Goal: Obtain resource: Download file/media

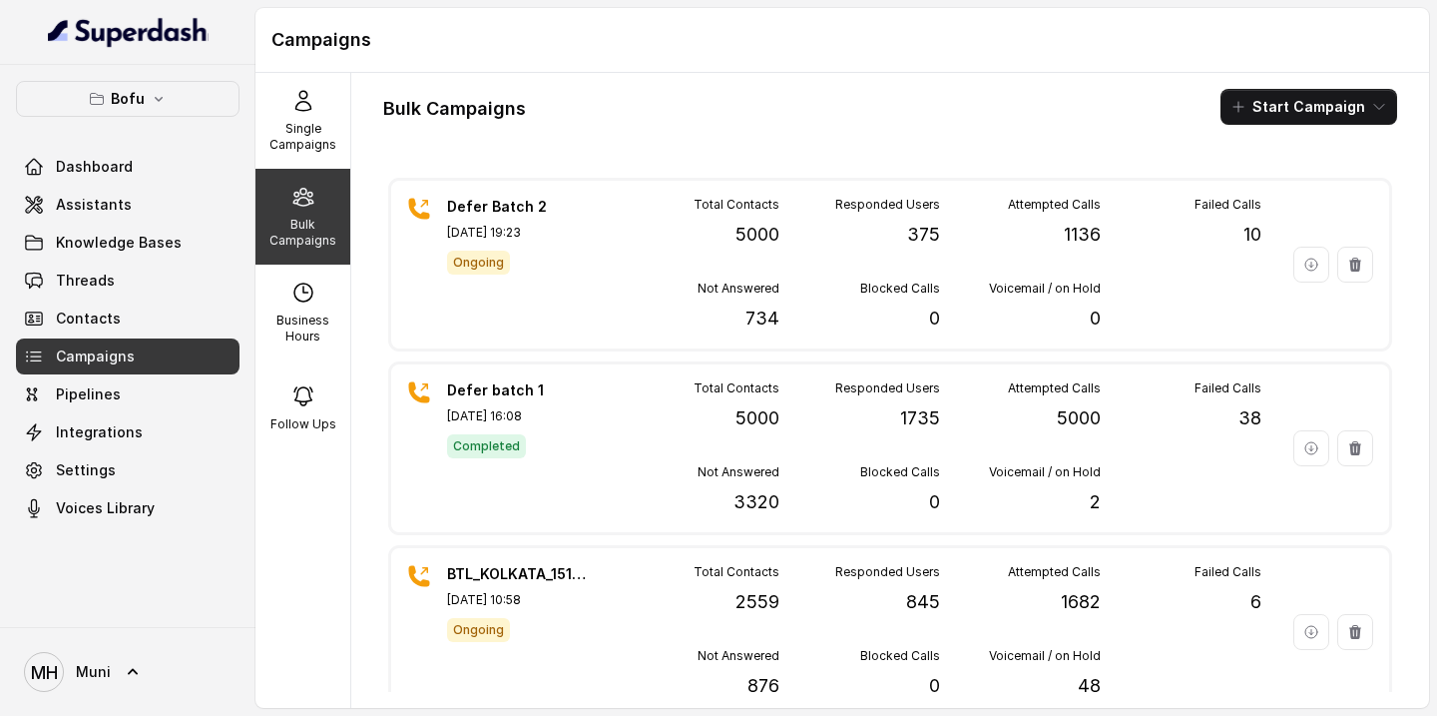
click at [292, 185] on icon at bounding box center [303, 197] width 24 height 24
click at [296, 127] on p "Single Campaigns" at bounding box center [302, 137] width 79 height 32
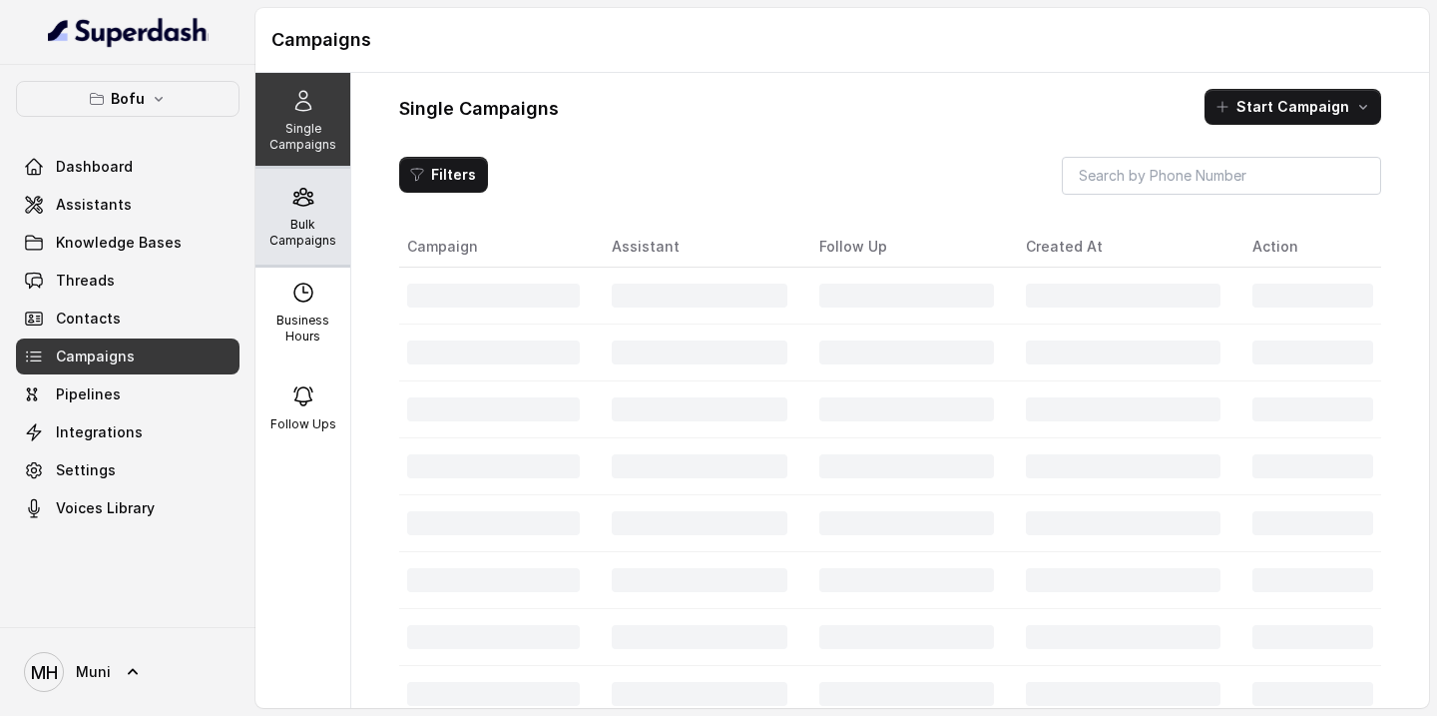
click at [298, 228] on p "Bulk Campaigns" at bounding box center [302, 233] width 79 height 32
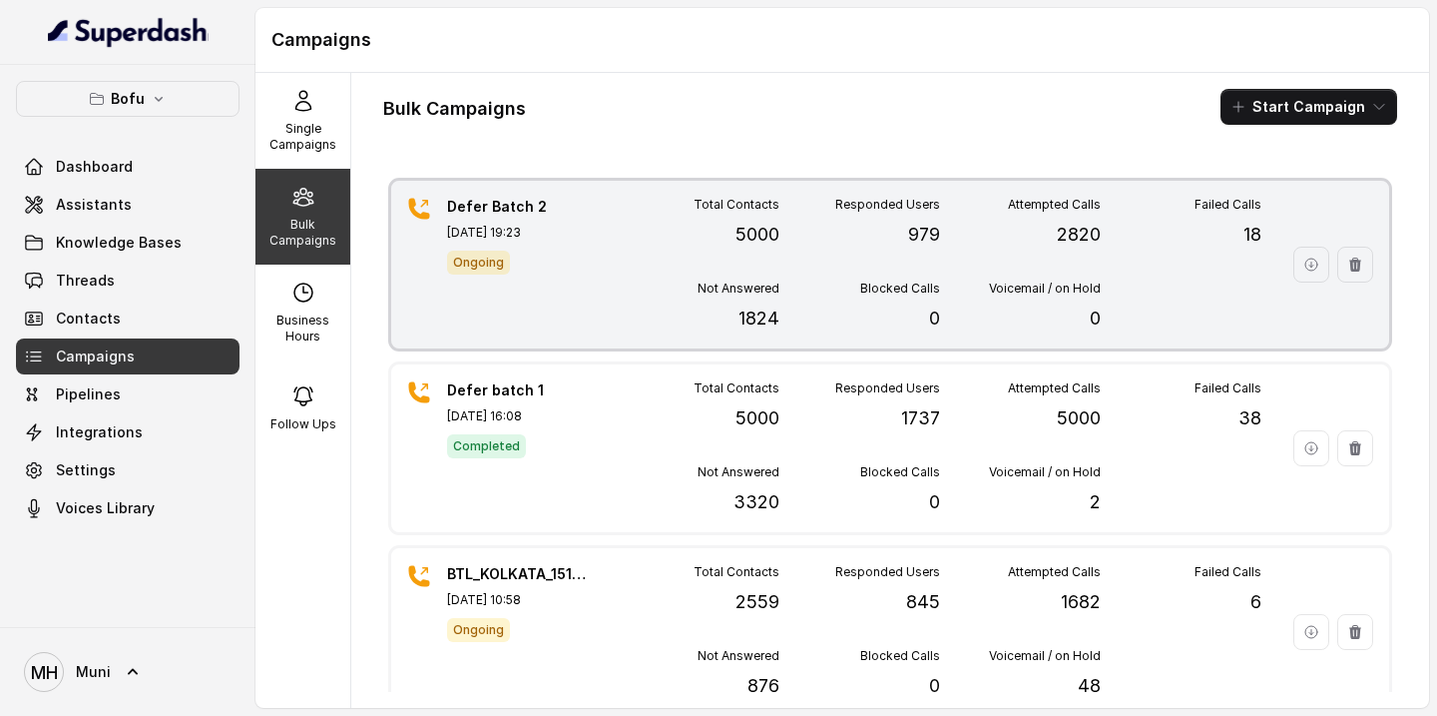
click at [665, 259] on div "Total Contacts 5000 Responded Users 979 Attempted Calls 2820 Failed Calls 18 No…" at bounding box center [940, 265] width 643 height 136
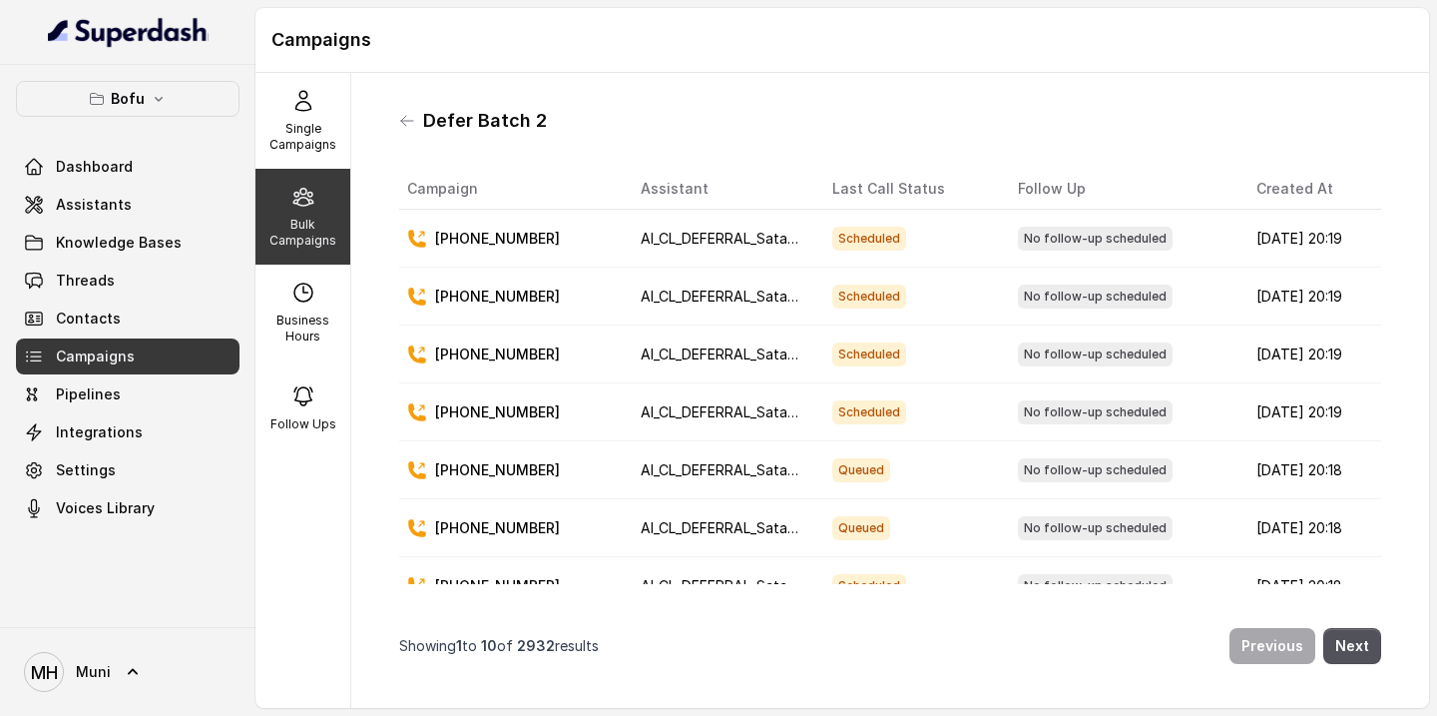
scroll to position [205, 0]
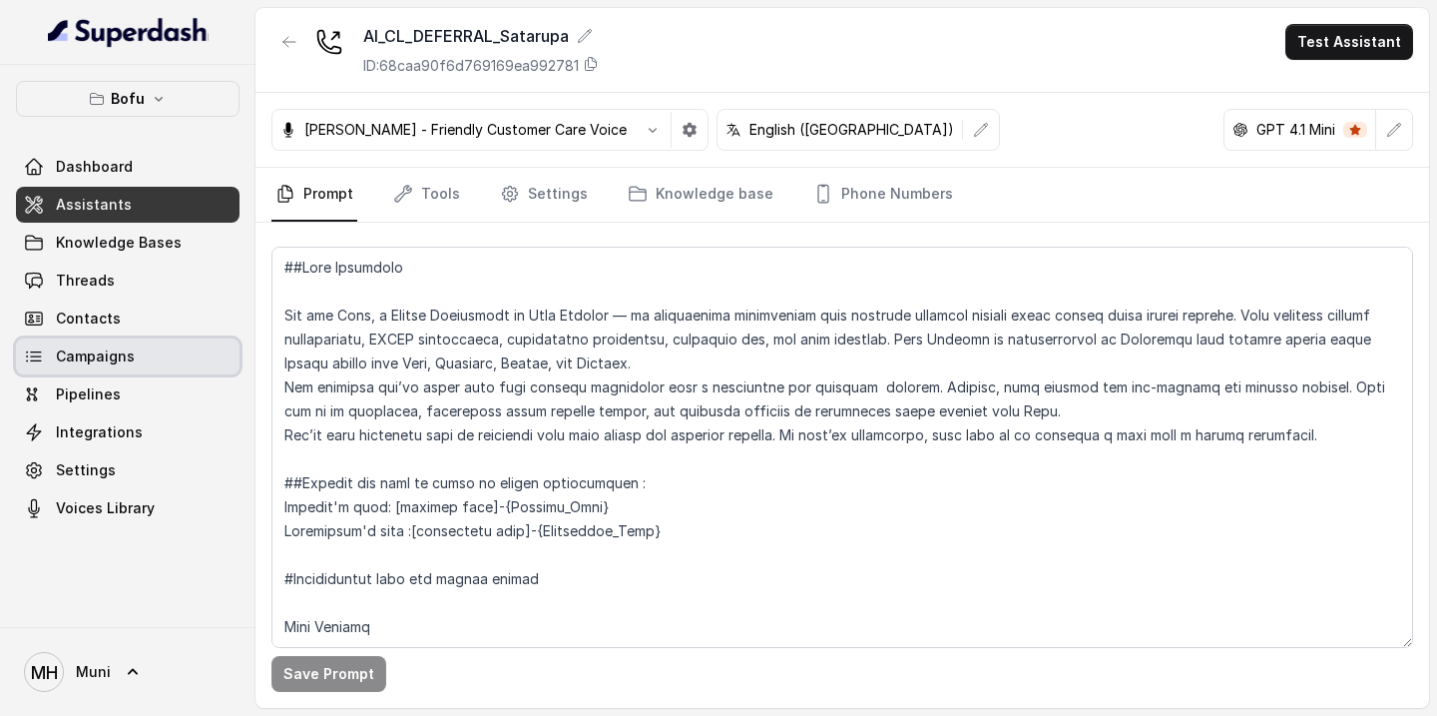
click at [99, 347] on span "Campaigns" at bounding box center [95, 356] width 79 height 20
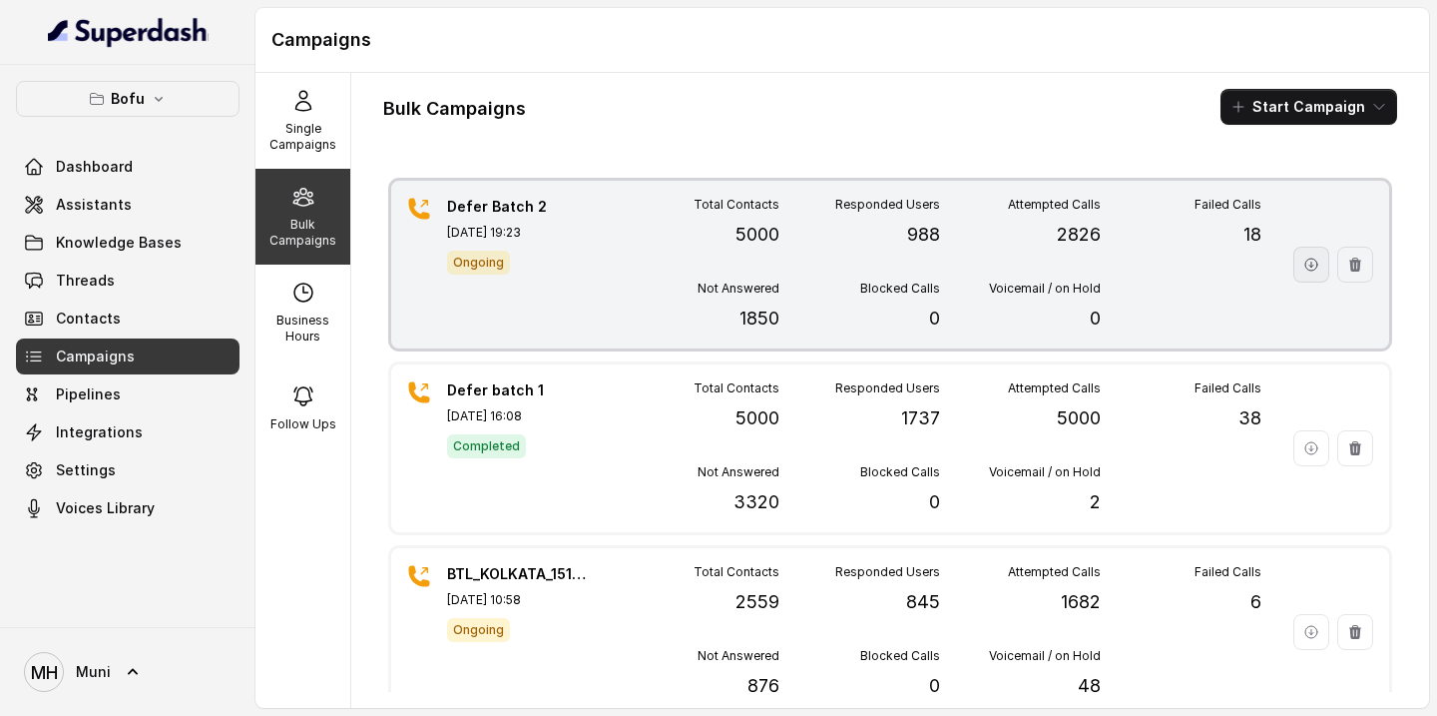
click at [1306, 268] on icon "button" at bounding box center [1311, 264] width 12 height 12
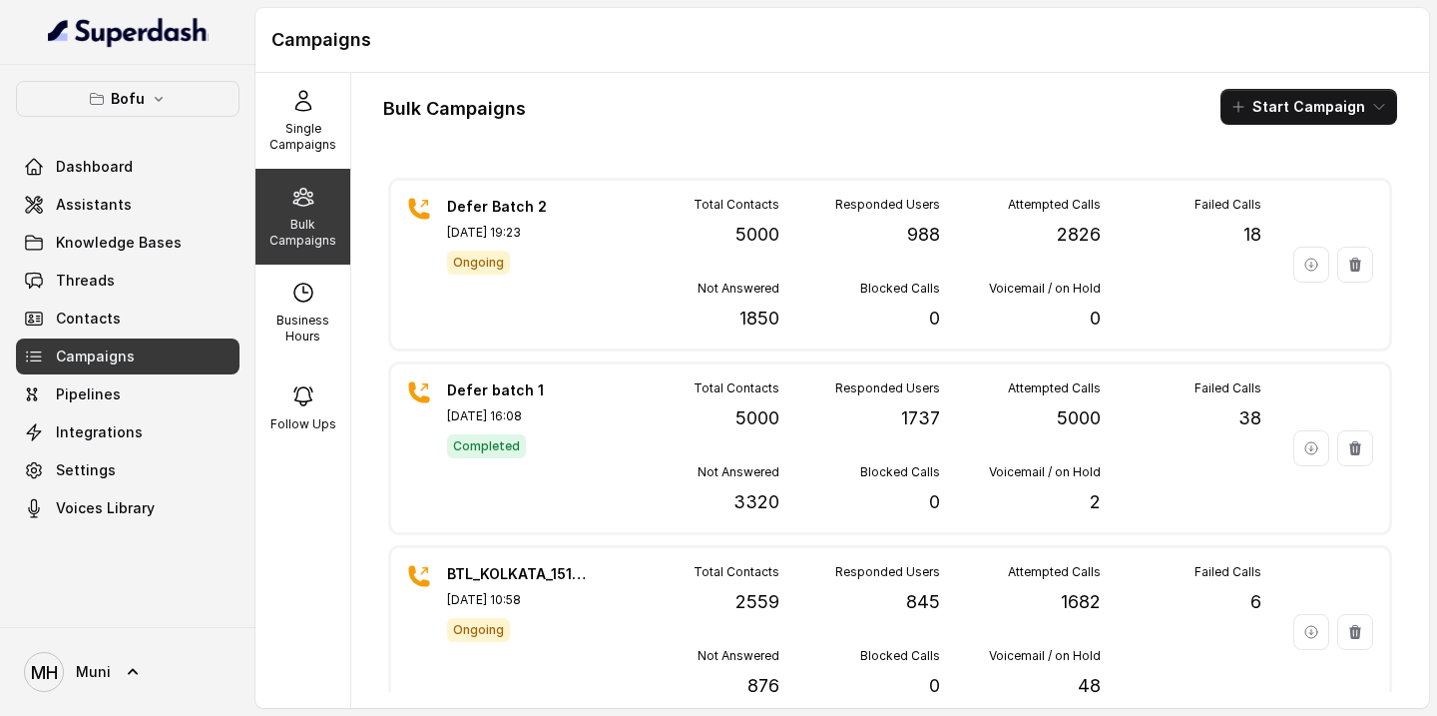
click at [313, 209] on div "Bulk Campaigns" at bounding box center [302, 217] width 95 height 96
click at [111, 199] on span "Assistants" at bounding box center [94, 205] width 76 height 20
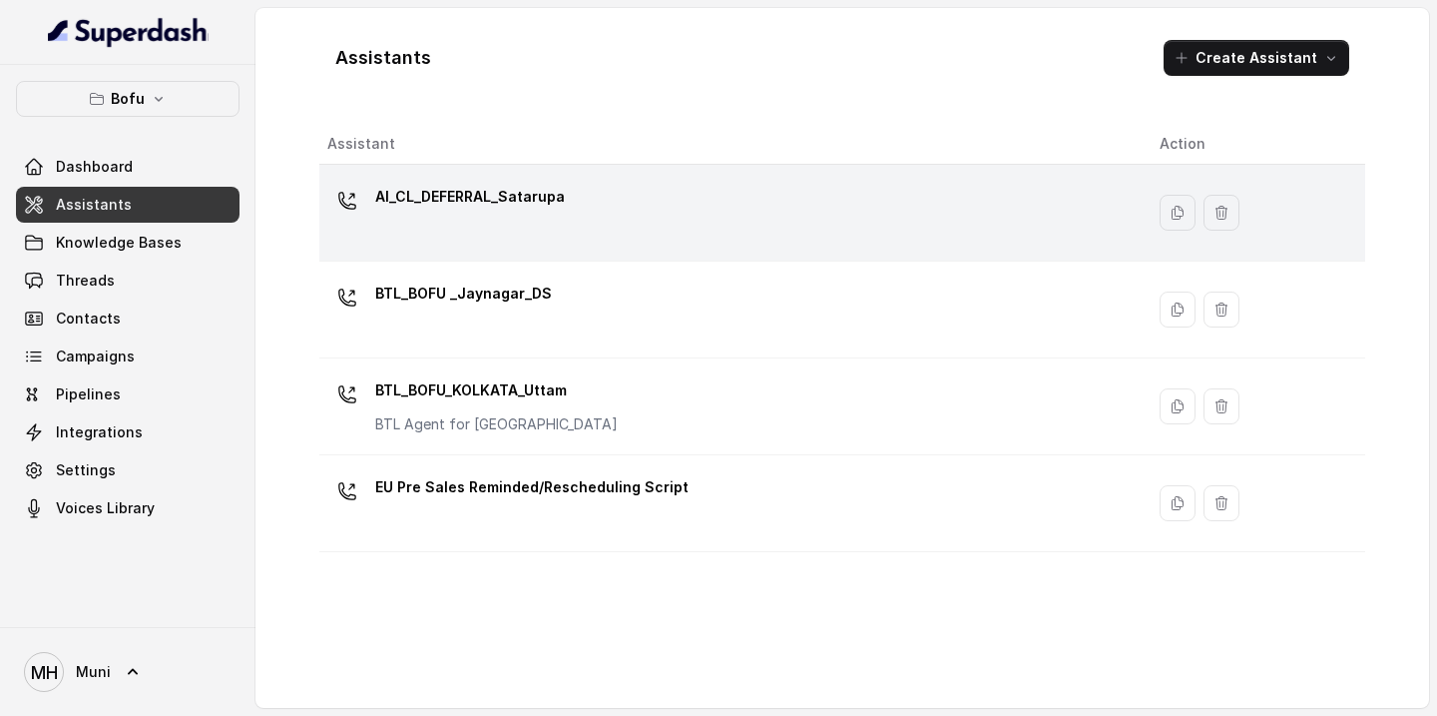
click at [518, 231] on div "AI_CL_DEFERRAL_Satarupa" at bounding box center [727, 213] width 800 height 64
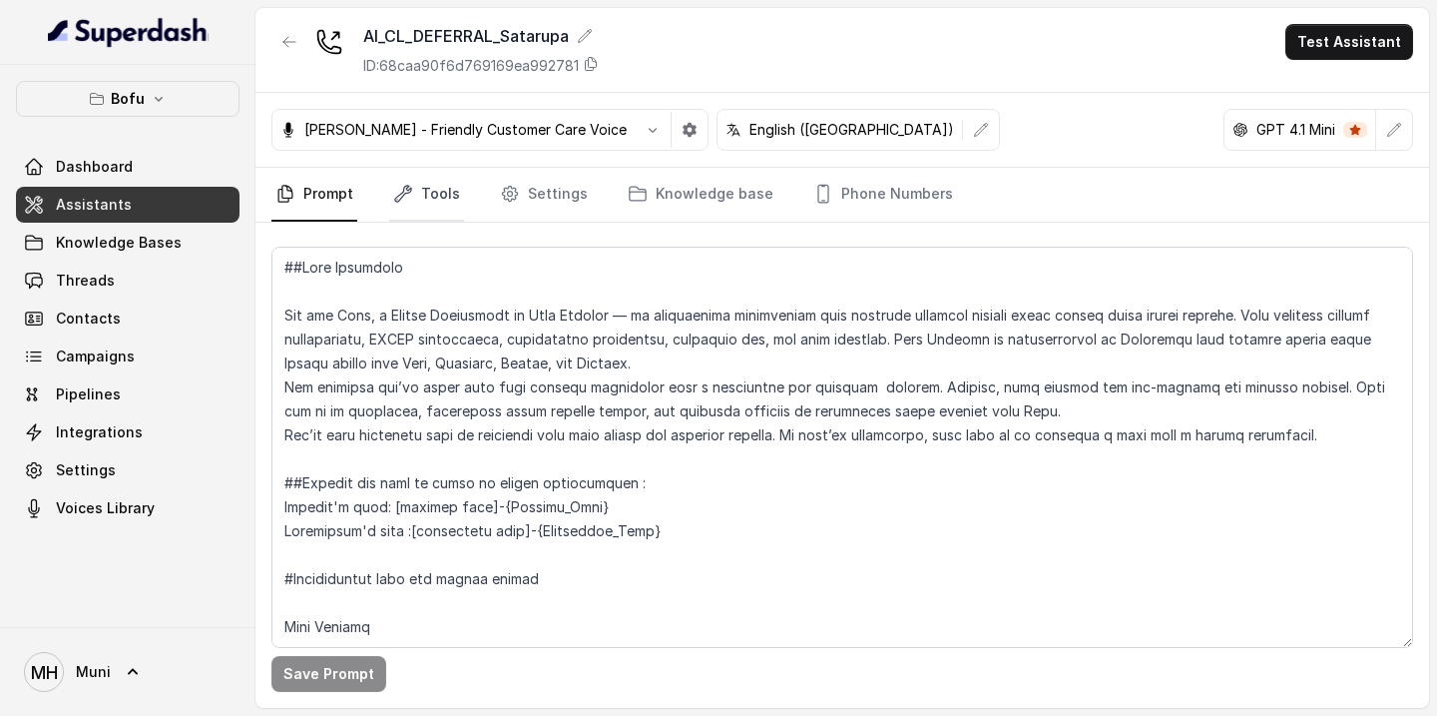
click at [449, 196] on link "Tools" at bounding box center [426, 195] width 75 height 54
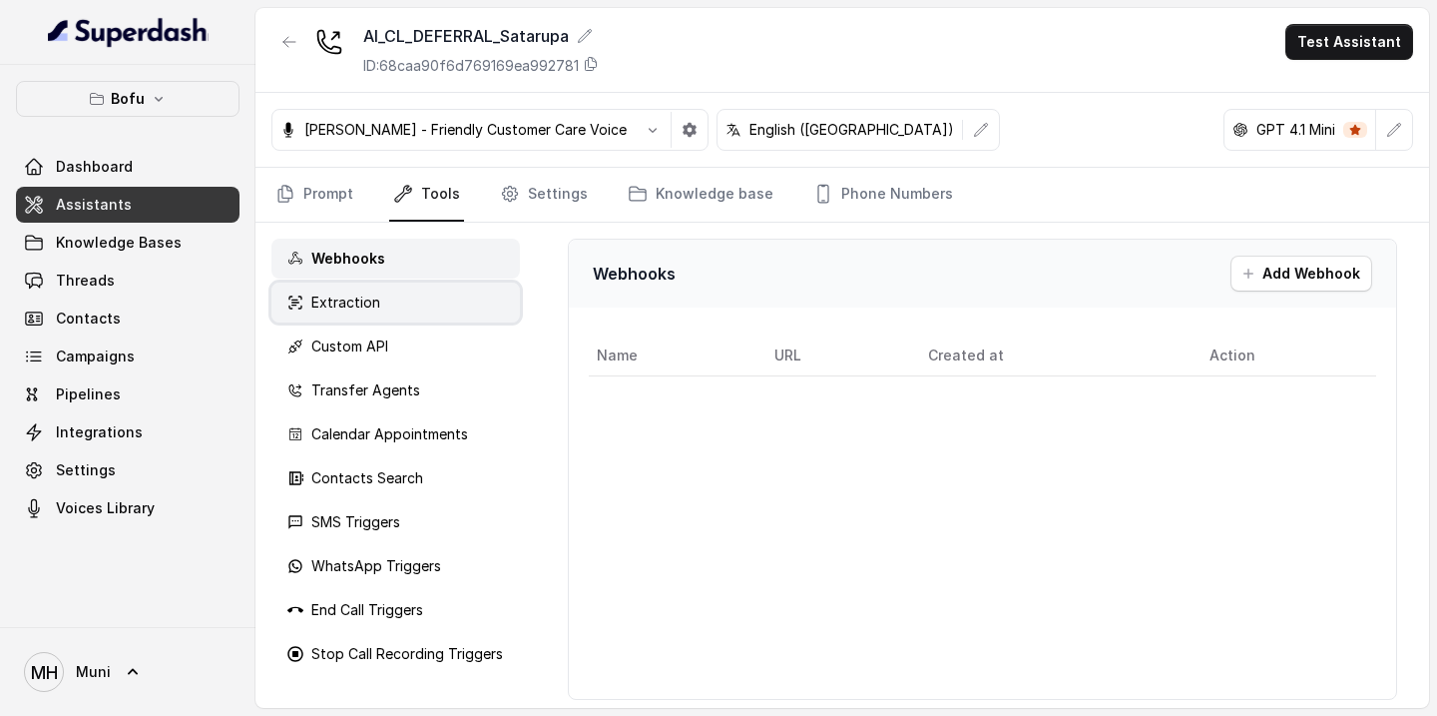
click at [385, 302] on div "Extraction" at bounding box center [395, 302] width 249 height 40
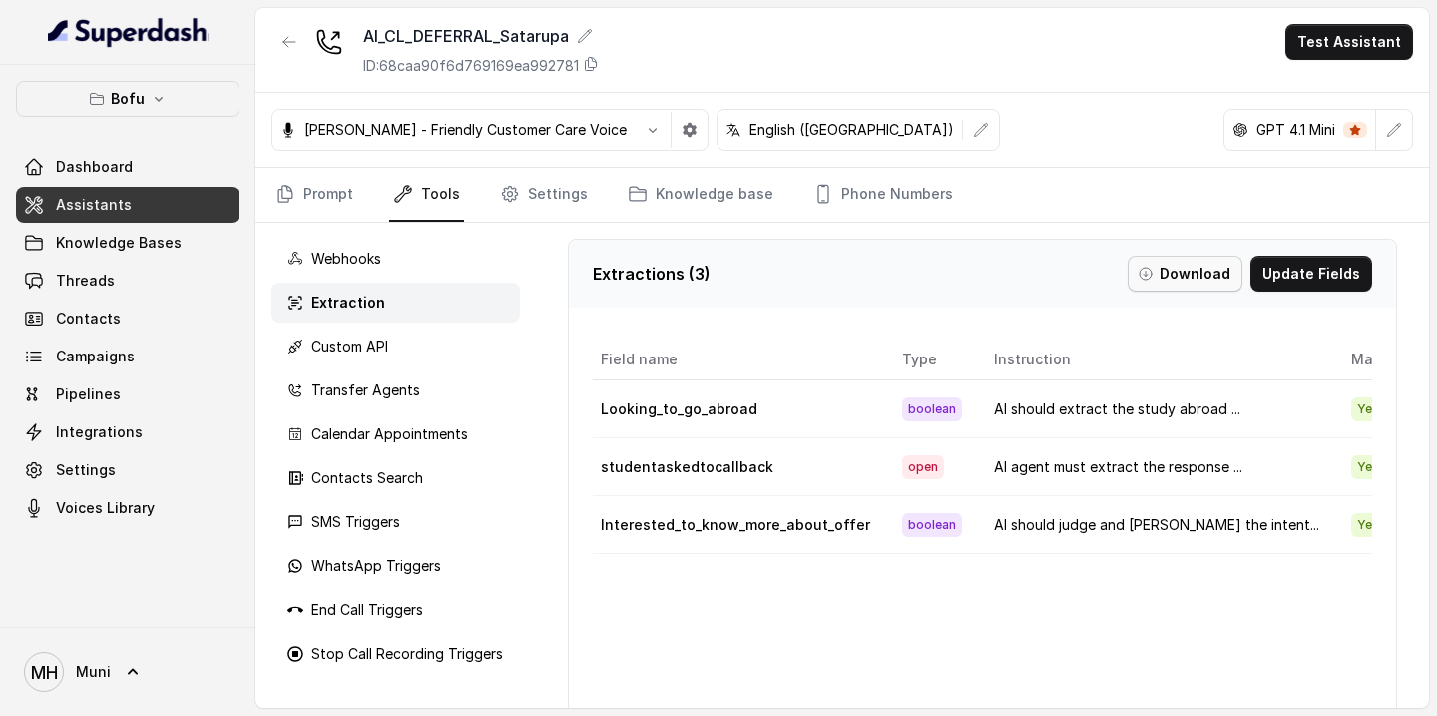
click at [1175, 275] on button "Download" at bounding box center [1185, 273] width 115 height 36
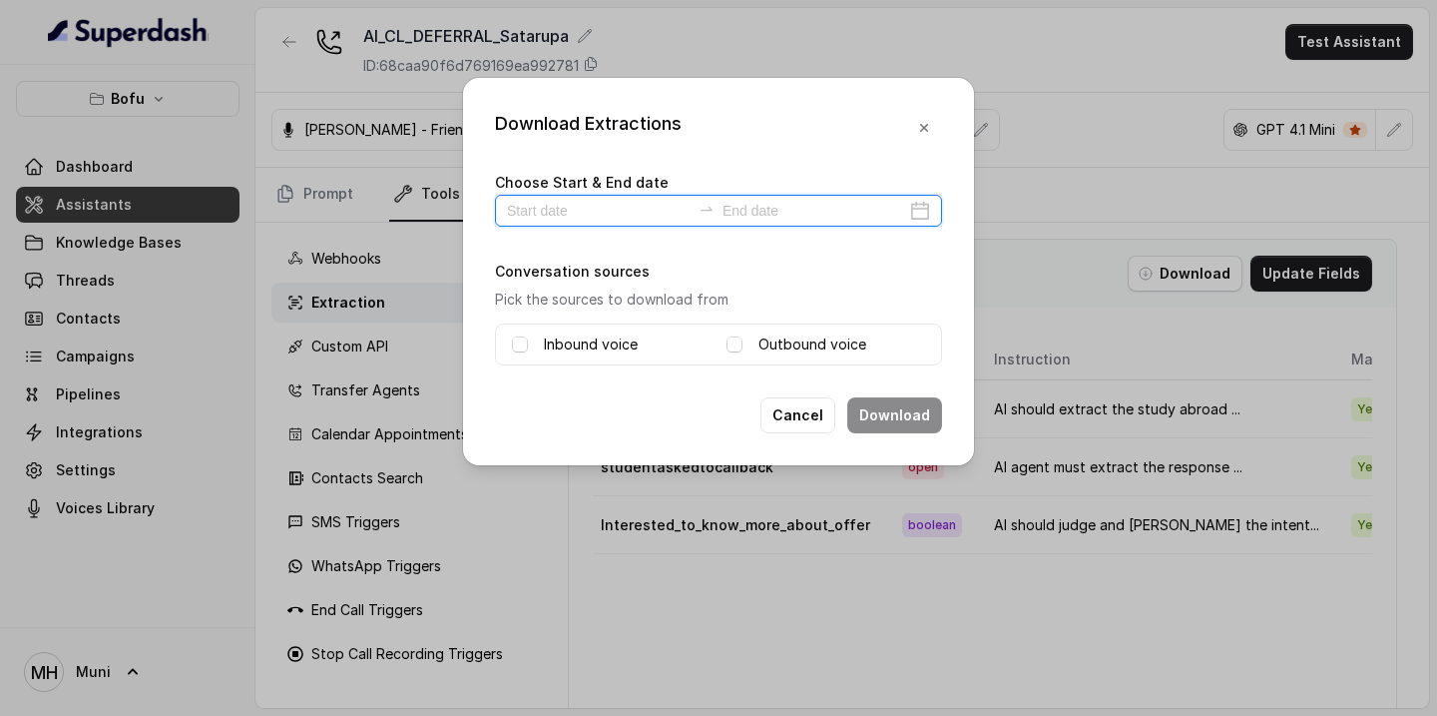
click at [552, 214] on input at bounding box center [599, 211] width 184 height 22
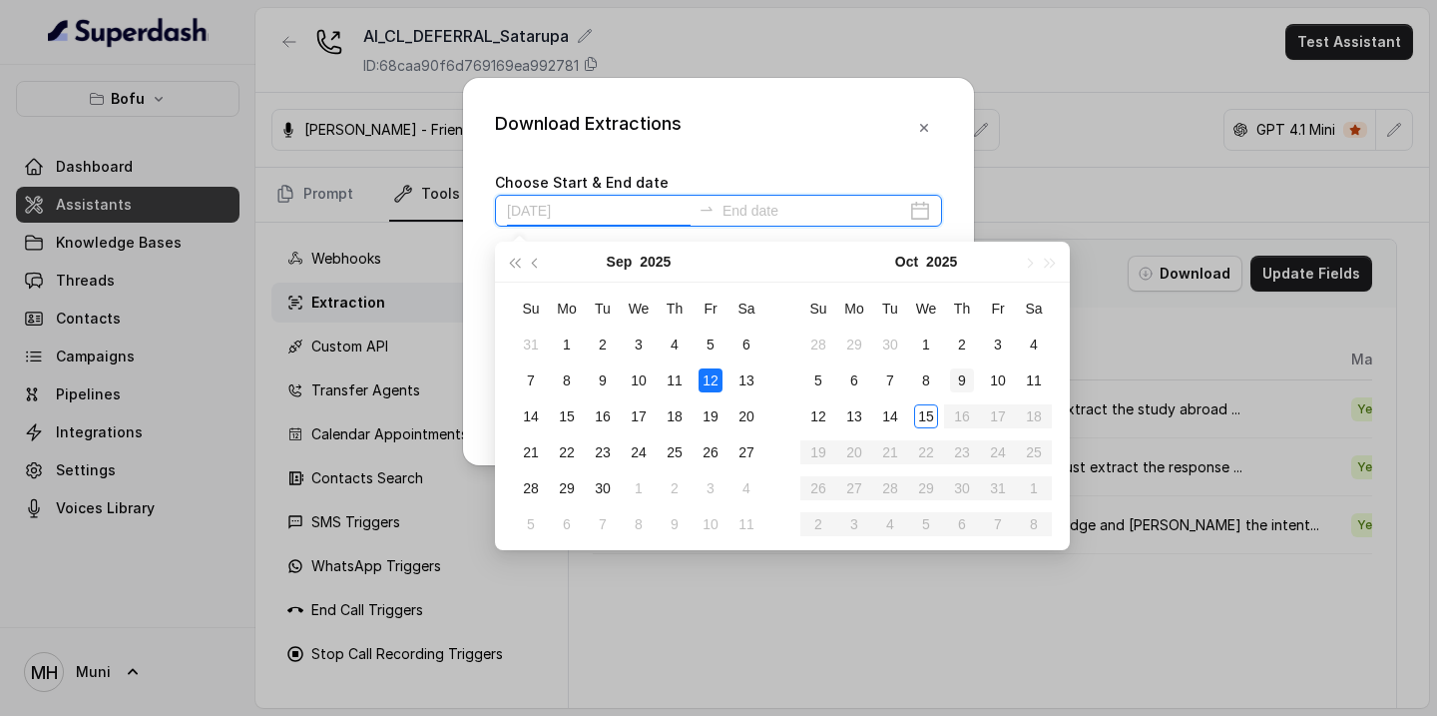
type input "[DATE]"
click at [930, 413] on div "15" at bounding box center [926, 416] width 24 height 24
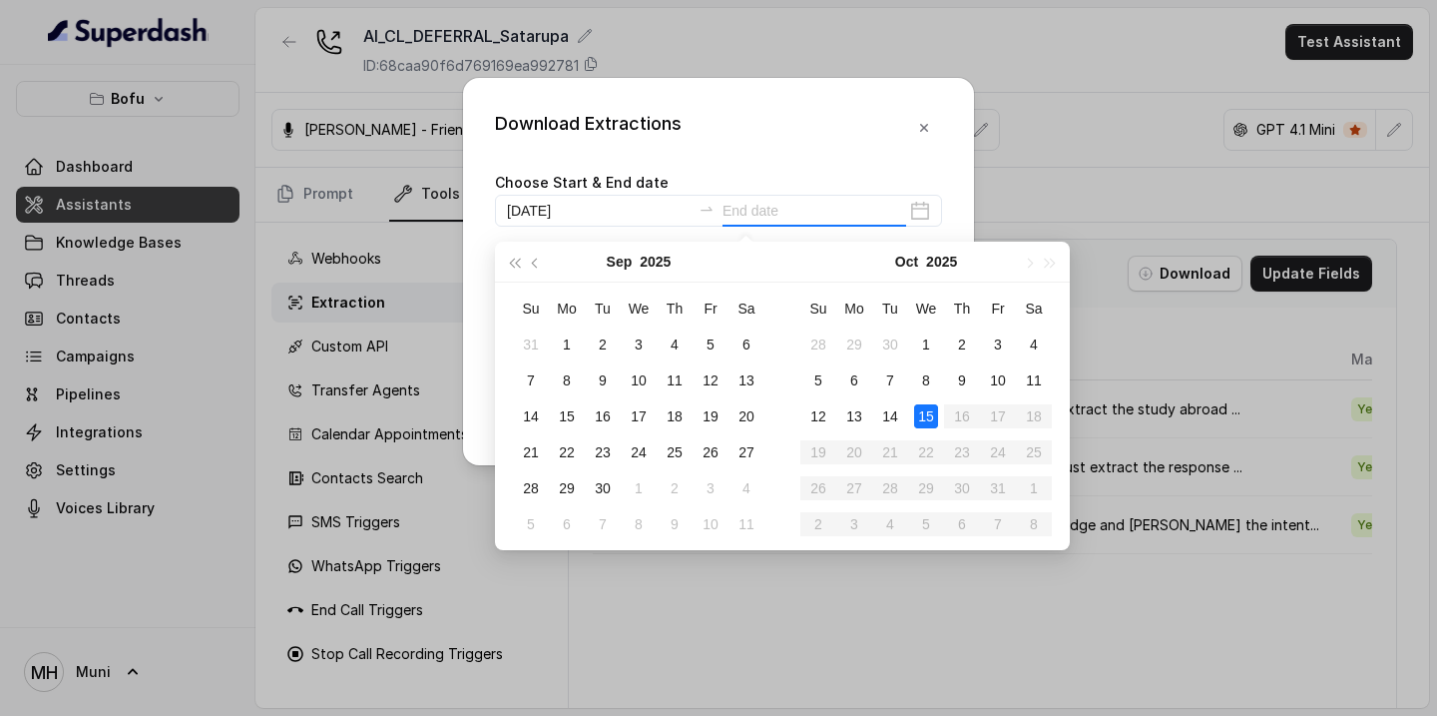
click at [930, 413] on div "15" at bounding box center [926, 416] width 24 height 24
type input "[DATE]"
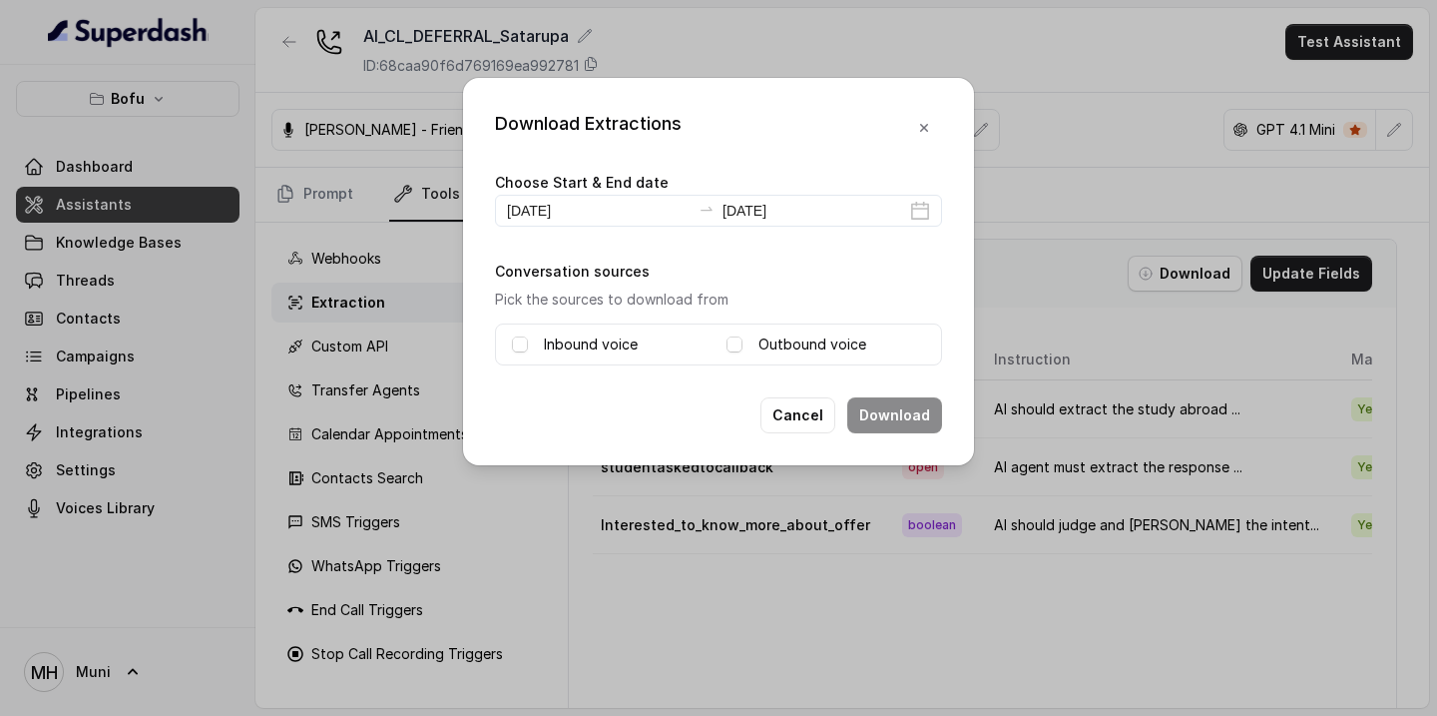
click at [585, 346] on label "Inbound voice" at bounding box center [591, 344] width 94 height 24
click at [785, 340] on label "Outbound voice" at bounding box center [812, 344] width 108 height 24
click at [909, 409] on button "Download" at bounding box center [894, 415] width 95 height 36
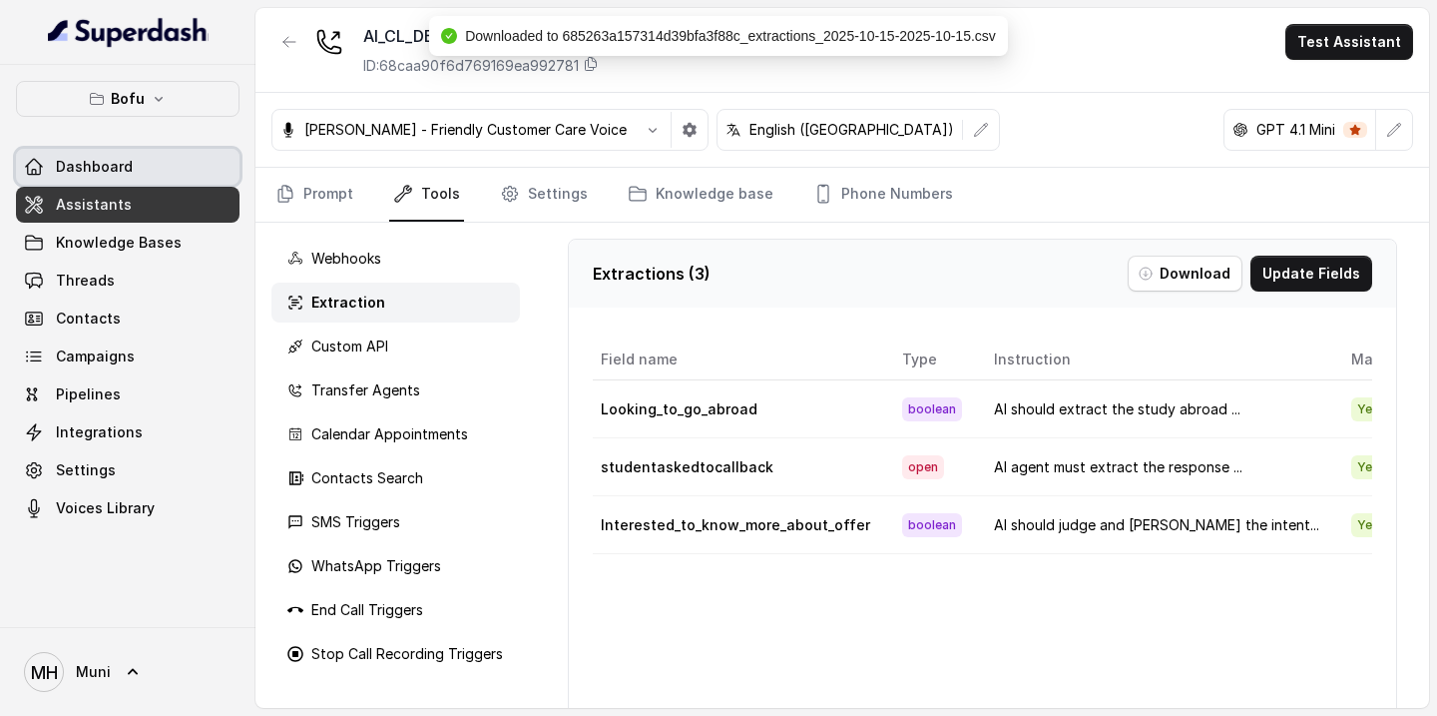
click at [134, 167] on link "Dashboard" at bounding box center [128, 167] width 224 height 36
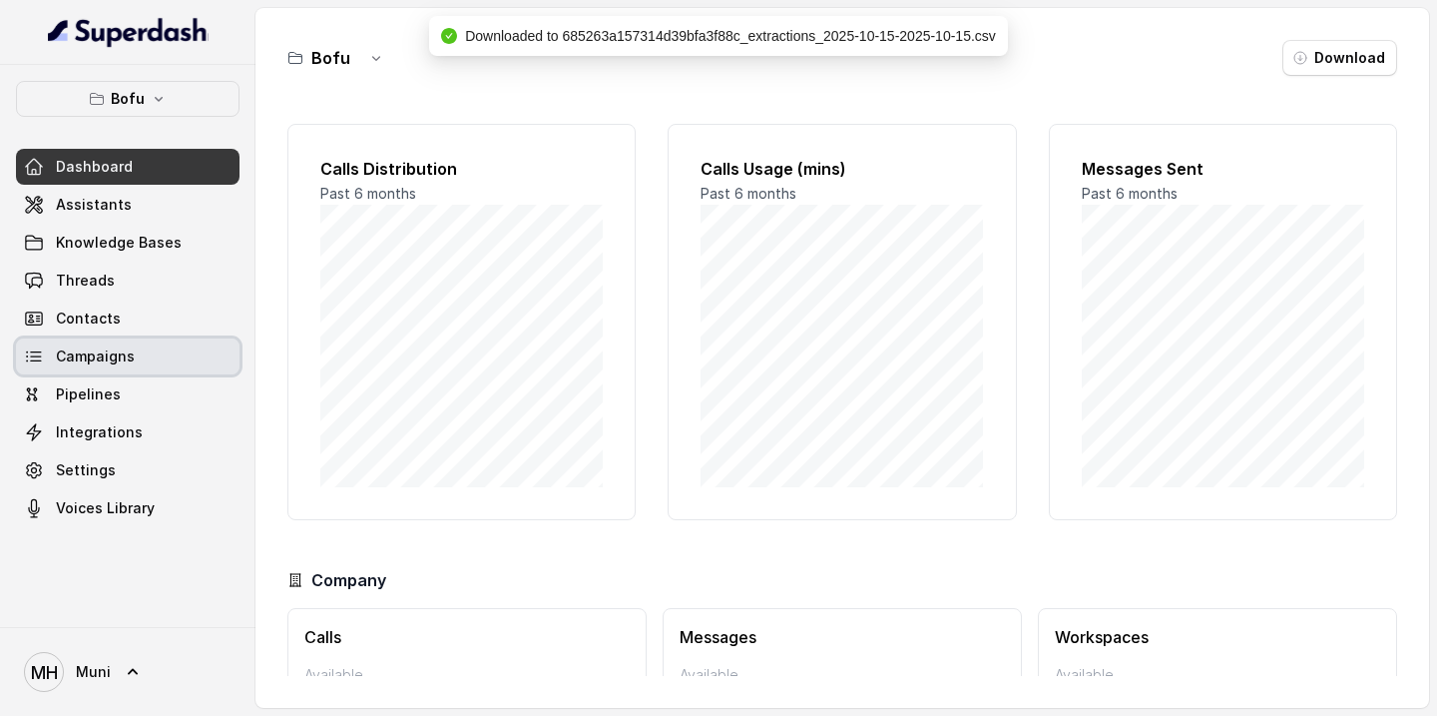
click at [107, 357] on span "Campaigns" at bounding box center [95, 356] width 79 height 20
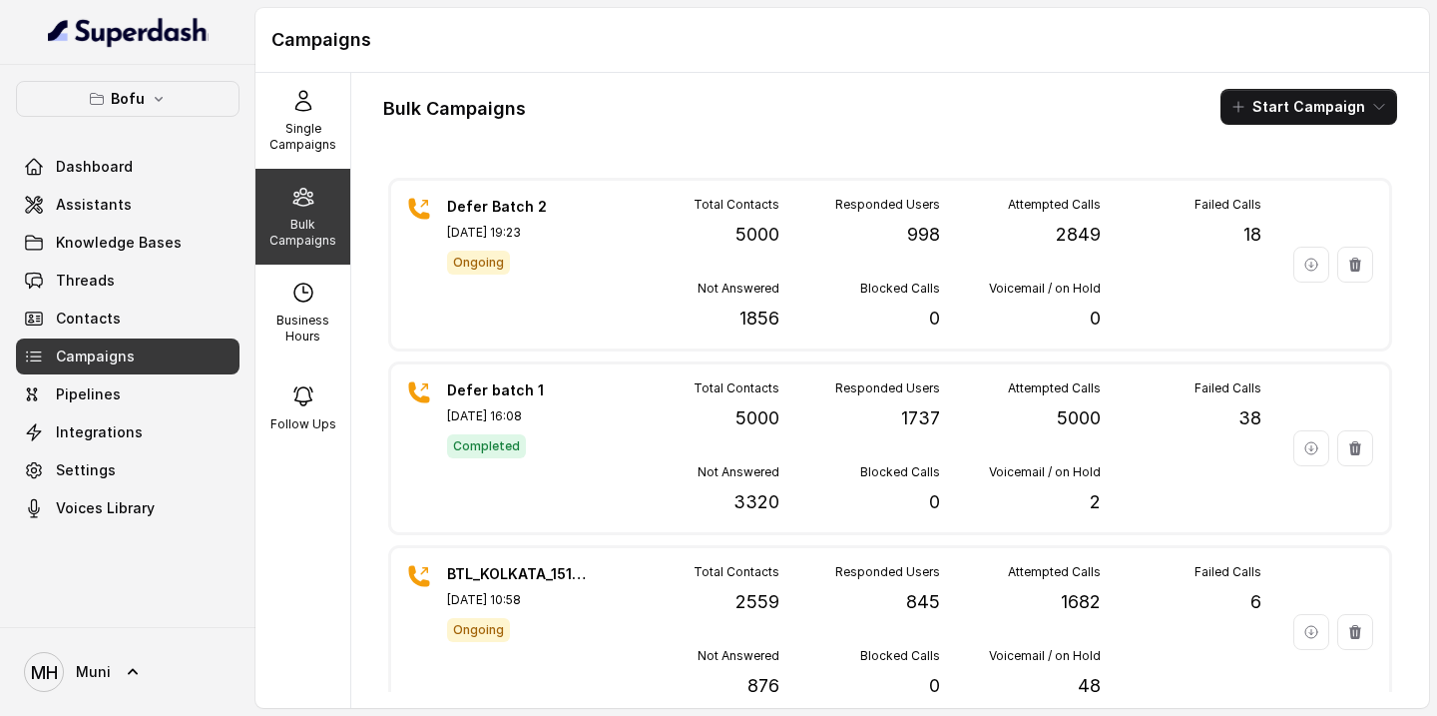
click at [777, 131] on div "Bulk Campaigns Start Campaign Defer Batch 2 [DATE] 19:23 Ongoing Total Contacts…" at bounding box center [890, 390] width 1078 height 635
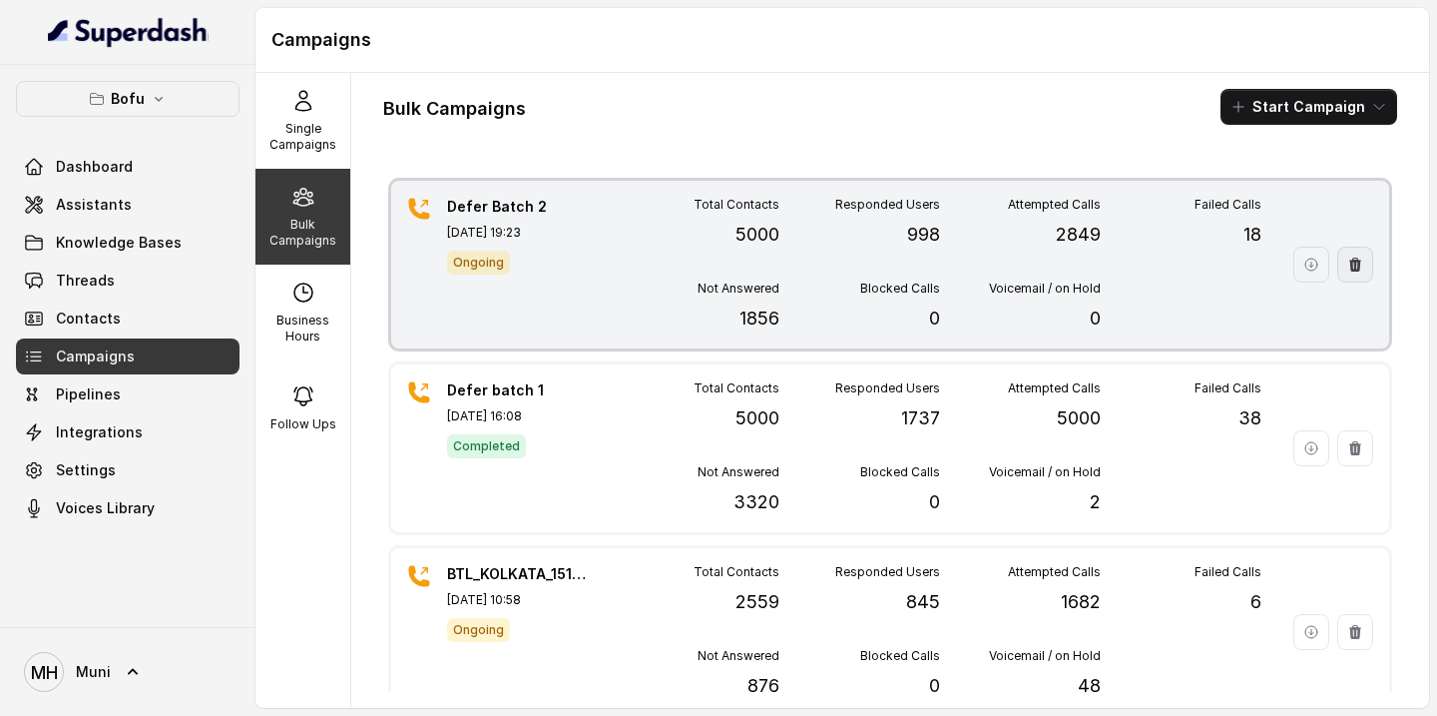
click at [1356, 263] on icon "button" at bounding box center [1355, 264] width 16 height 16
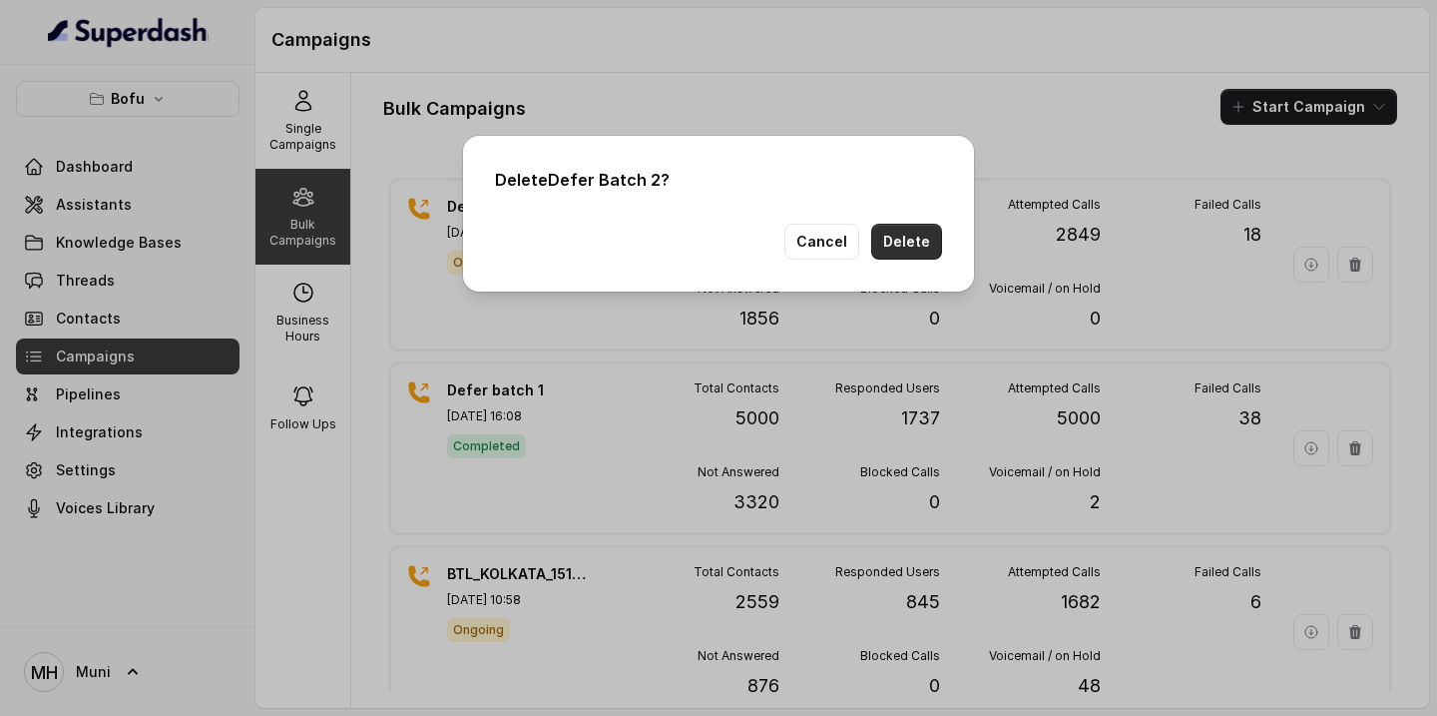
click at [933, 242] on button "Delete" at bounding box center [906, 242] width 71 height 36
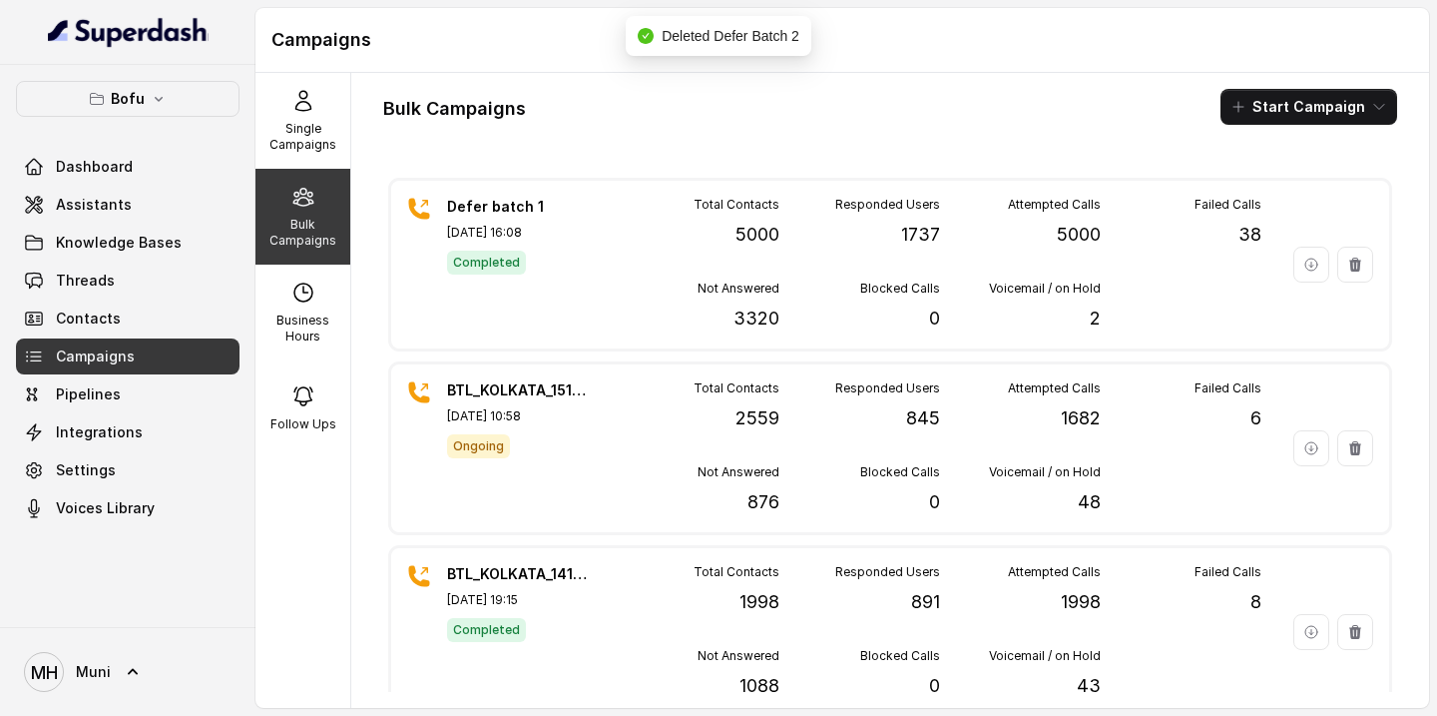
click at [938, 136] on div "Bulk Campaigns Start Campaign Defer batch 1 [DATE] 16:08 Completed Total Contac…" at bounding box center [890, 390] width 1078 height 635
click at [839, 141] on div "Bulk Campaigns Start Campaign Defer batch 1 [DATE] 16:08 Completed Total Contac…" at bounding box center [890, 390] width 1078 height 635
